Goal: Task Accomplishment & Management: Use online tool/utility

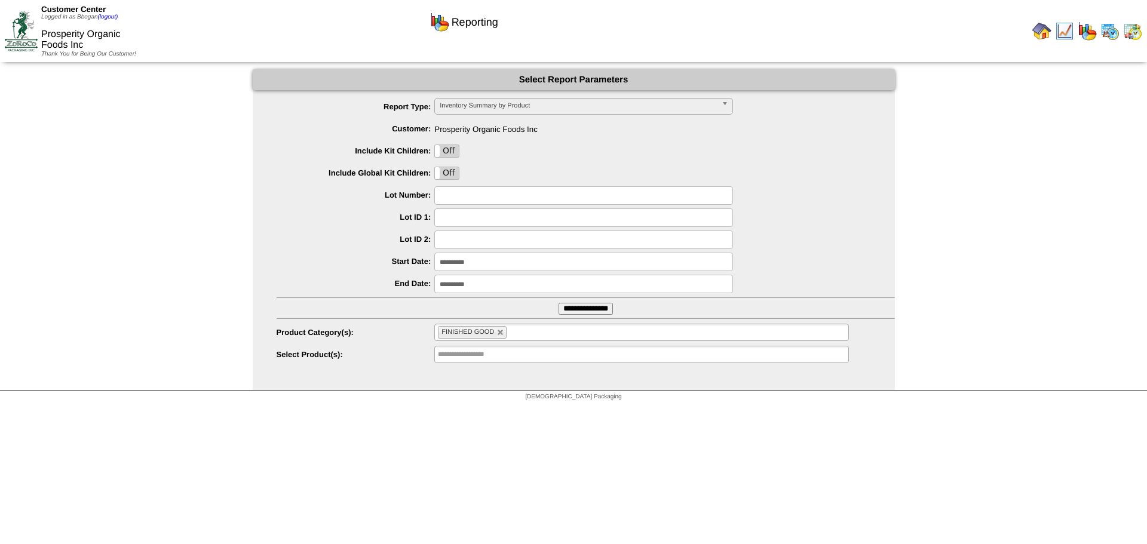
click at [1037, 32] on img at bounding box center [1041, 30] width 19 height 19
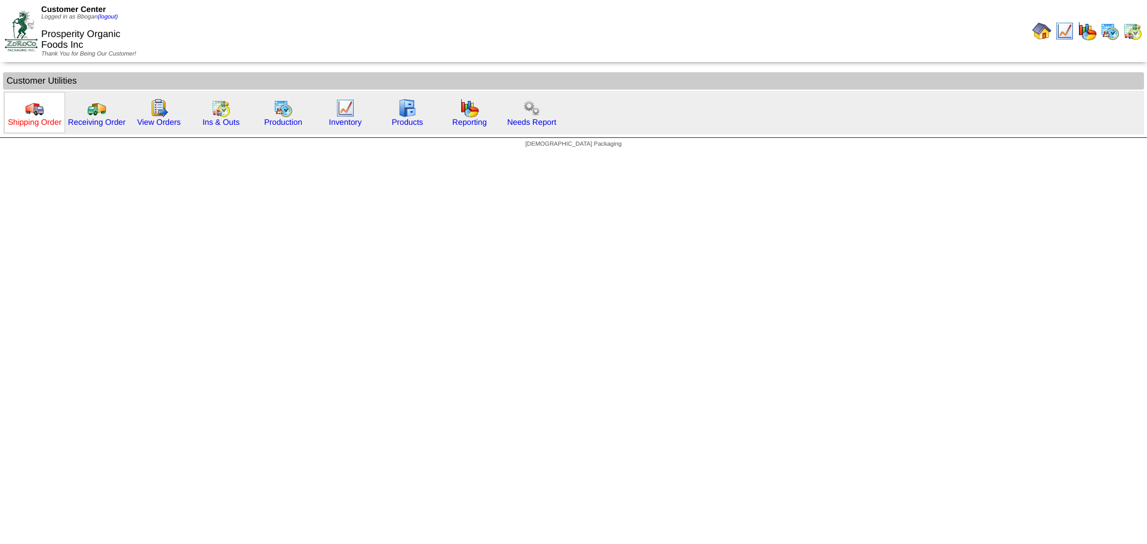
click at [49, 118] on link "Shipping Order" at bounding box center [35, 122] width 54 height 9
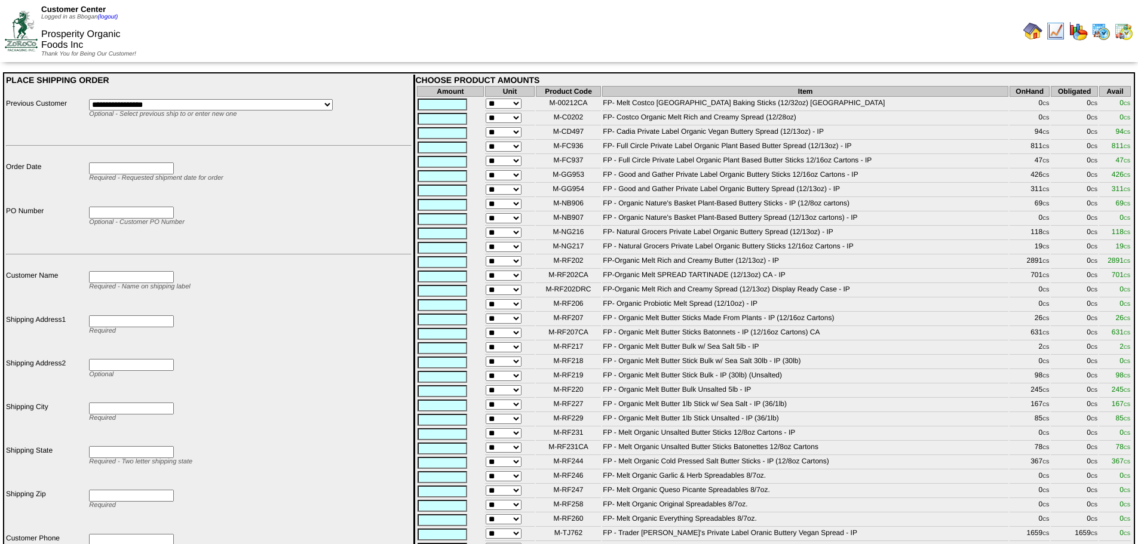
click at [330, 104] on select "**********" at bounding box center [211, 104] width 244 height 11
click at [323, 87] on td "PLACE SHIPPING ORDER" at bounding box center [208, 86] width 407 height 23
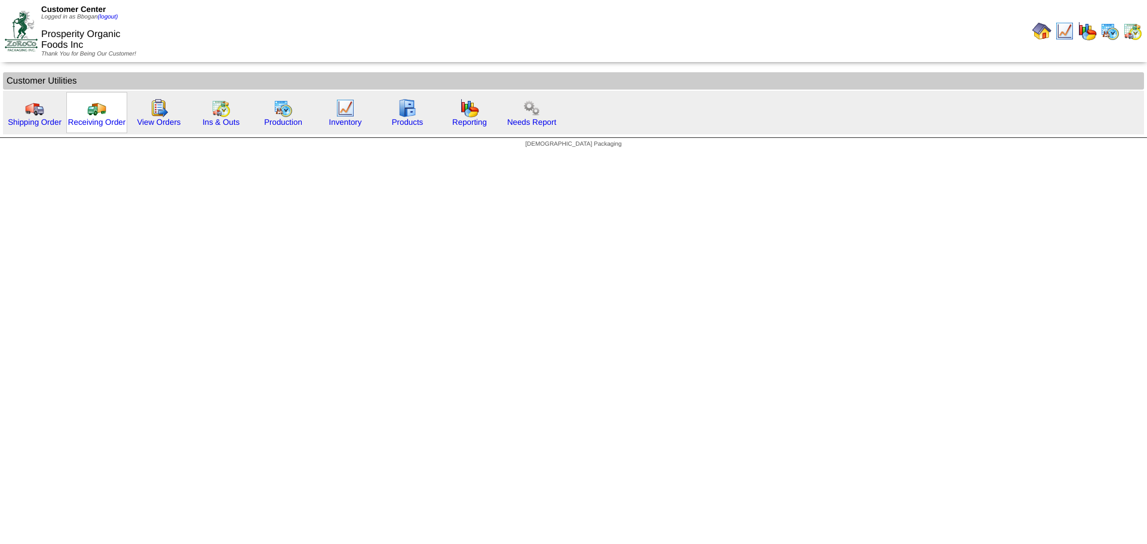
click at [93, 111] on img at bounding box center [96, 108] width 19 height 19
click at [152, 110] on img at bounding box center [158, 108] width 19 height 19
click at [217, 111] on img at bounding box center [220, 108] width 19 height 19
